Goal: Task Accomplishment & Management: Use online tool/utility

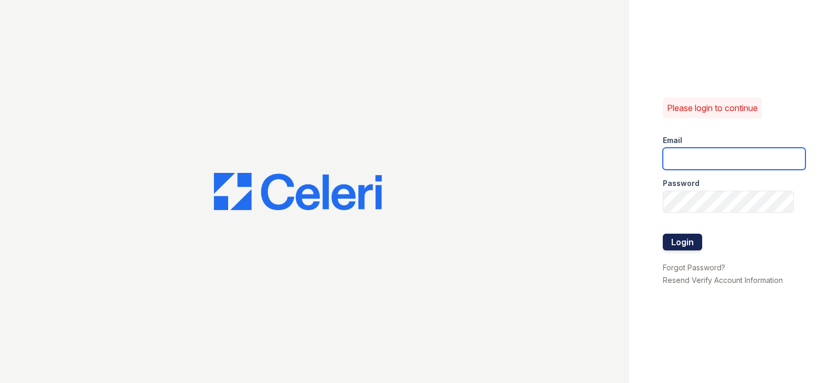
type input "[EMAIL_ADDRESS][DOMAIN_NAME]"
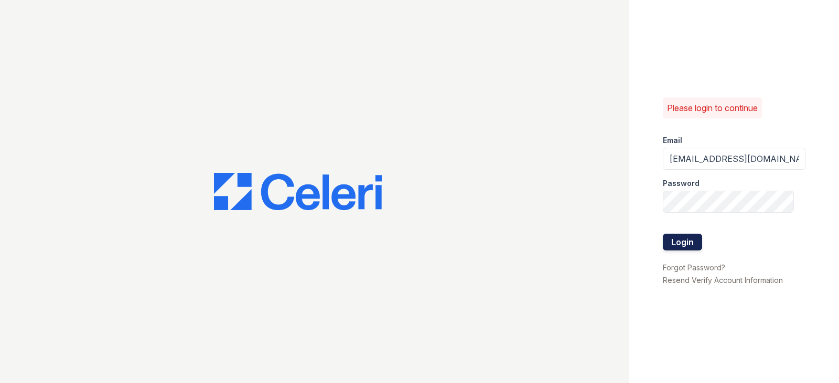
click at [686, 247] on button "Login" at bounding box center [682, 242] width 39 height 17
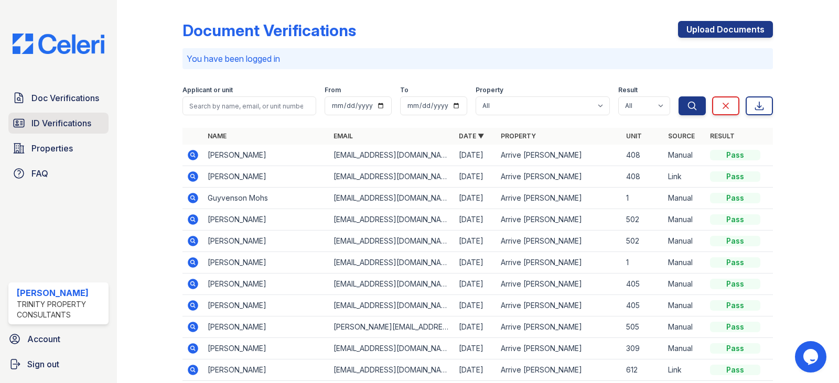
click at [83, 123] on span "ID Verifications" at bounding box center [61, 123] width 60 height 13
